Goal: Information Seeking & Learning: Compare options

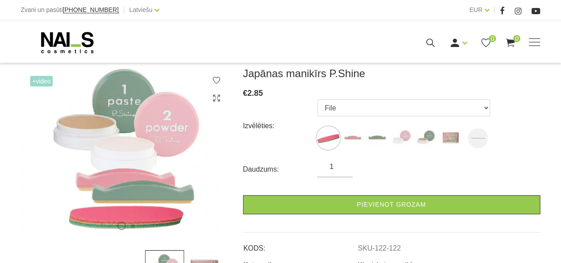
scroll to position [133, 0]
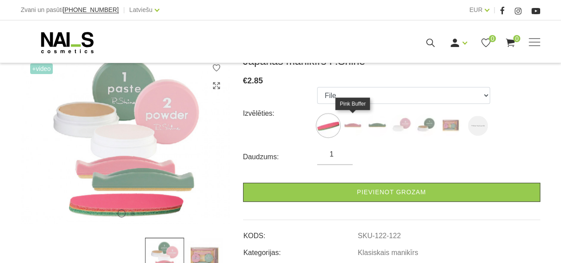
click at [349, 123] on img at bounding box center [352, 125] width 22 height 22
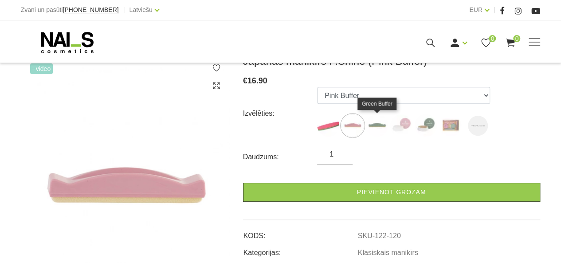
click at [379, 129] on img at bounding box center [377, 125] width 22 height 22
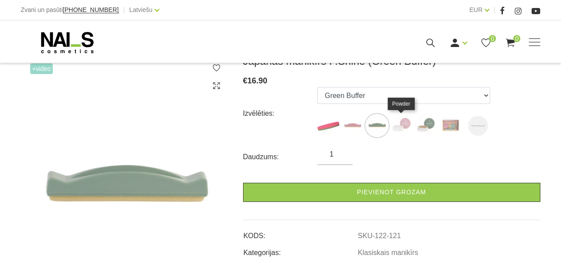
click at [394, 127] on img at bounding box center [401, 125] width 22 height 22
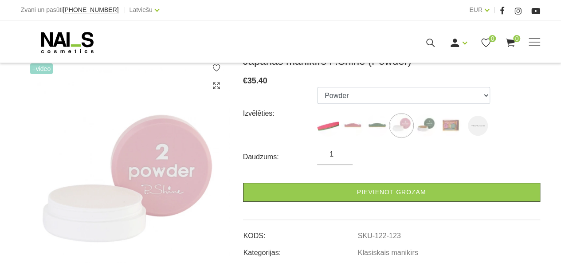
click at [435, 131] on label at bounding box center [425, 125] width 22 height 22
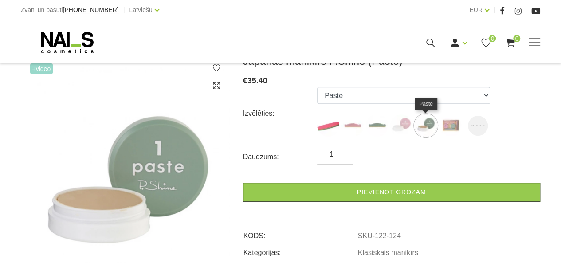
click at [428, 126] on img at bounding box center [425, 125] width 22 height 22
click at [455, 126] on img at bounding box center [450, 125] width 22 height 22
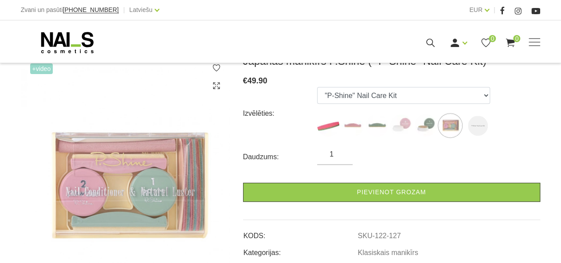
click at [487, 129] on ul "File Pink Buffer Green Buffer Powder Paste "P-Shine" Nail Care Kit "P-Shine" Na…" at bounding box center [403, 113] width 173 height 53
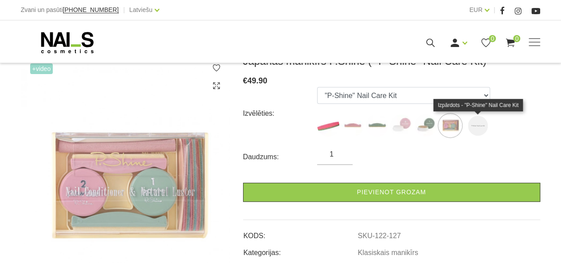
click at [483, 129] on img at bounding box center [478, 126] width 20 height 20
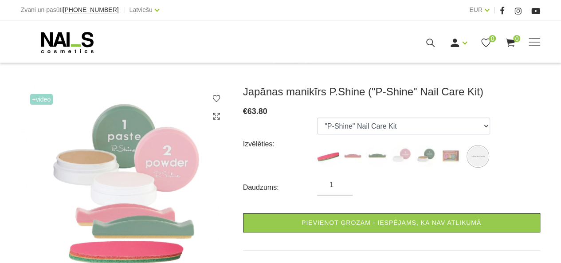
scroll to position [89, 0]
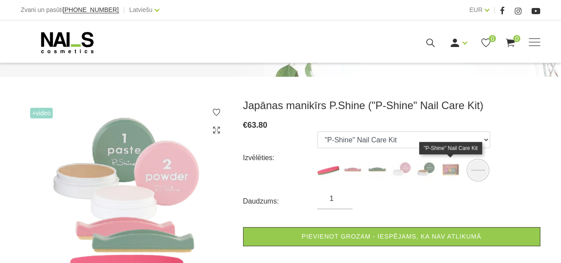
click at [449, 169] on img at bounding box center [450, 170] width 22 height 22
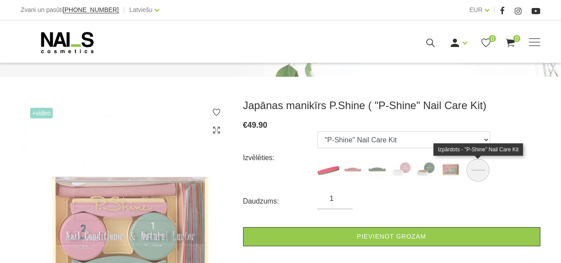
click at [476, 165] on img at bounding box center [478, 170] width 20 height 20
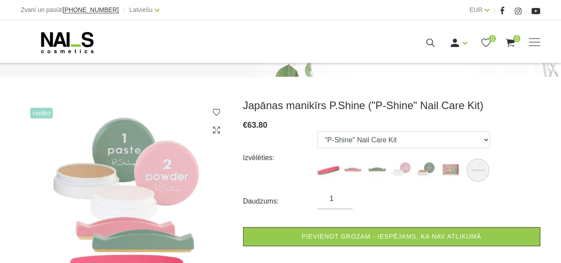
scroll to position [133, 0]
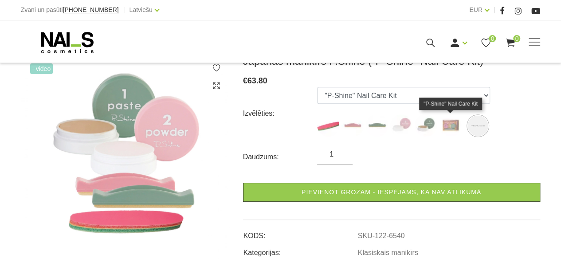
click at [446, 125] on img at bounding box center [450, 125] width 22 height 22
select select "127"
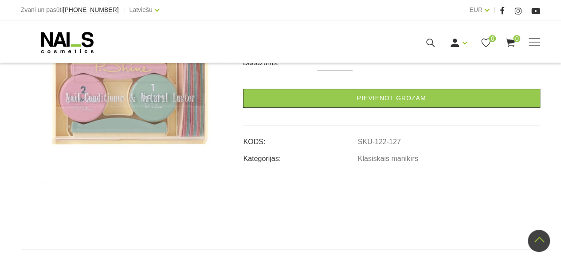
scroll to position [44, 0]
